Goal: Task Accomplishment & Management: Use online tool/utility

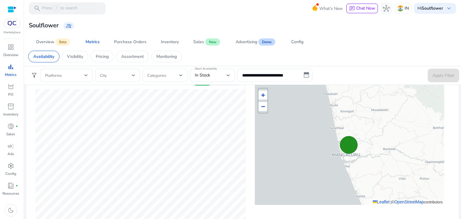
scroll to position [192, 0]
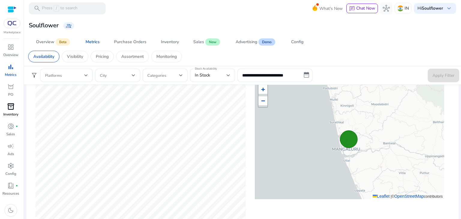
click at [8, 107] on span "inventory_2" at bounding box center [10, 106] width 7 height 7
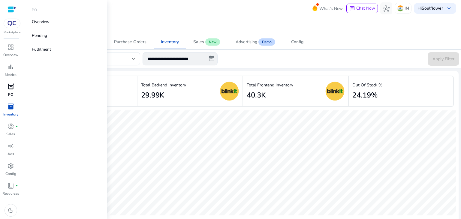
click at [10, 86] on span "orders" at bounding box center [10, 86] width 7 height 7
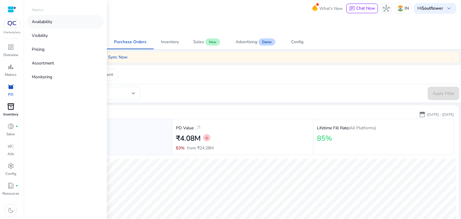
click at [40, 24] on p "Availability" at bounding box center [42, 22] width 20 height 6
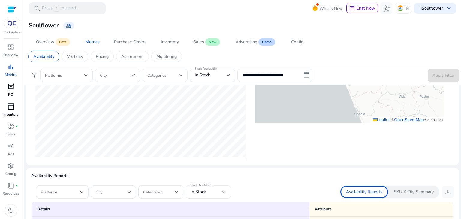
scroll to position [283, 0]
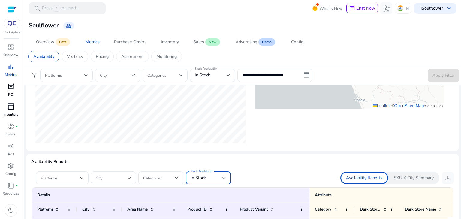
click at [202, 175] on span "In Stock" at bounding box center [198, 178] width 15 height 6
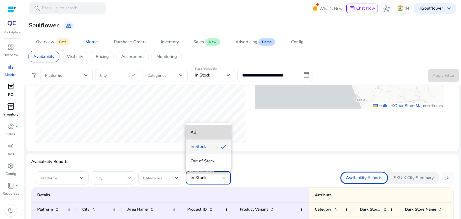
click at [205, 130] on span "All" at bounding box center [208, 132] width 35 height 7
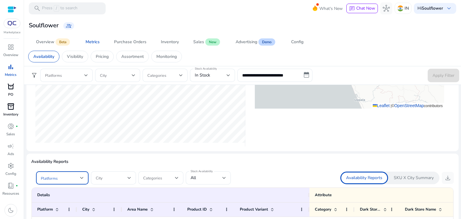
click at [81, 180] on div at bounding box center [82, 177] width 4 height 7
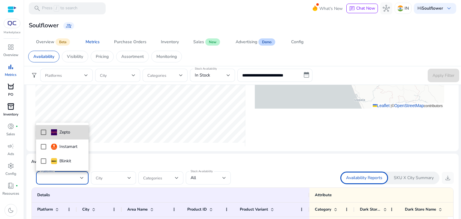
click at [63, 134] on div "Zepto" at bounding box center [60, 132] width 19 height 7
click at [446, 178] on div at bounding box center [230, 109] width 461 height 219
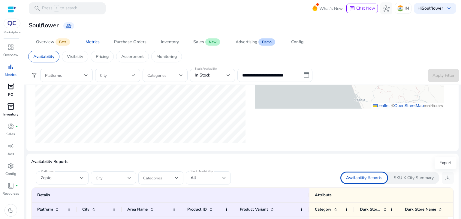
click at [446, 178] on span "download" at bounding box center [447, 177] width 7 height 7
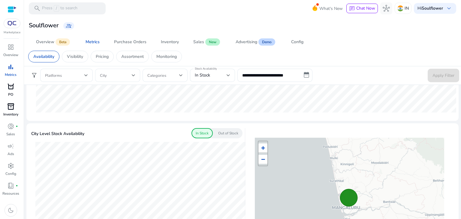
scroll to position [127, 0]
